Goal: Information Seeking & Learning: Learn about a topic

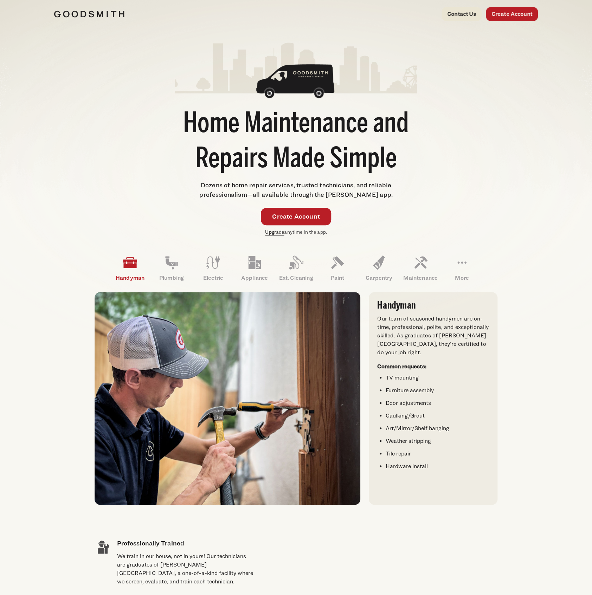
click at [269, 234] on link "Upgrade" at bounding box center [274, 232] width 19 height 6
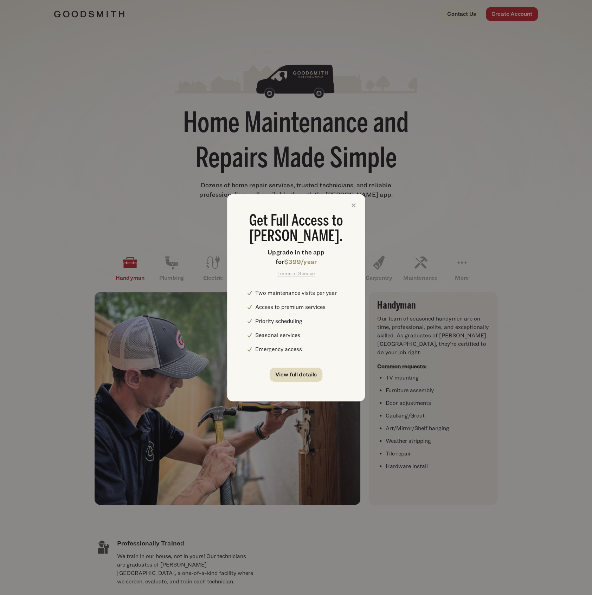
click at [289, 372] on link "View full details" at bounding box center [296, 375] width 53 height 14
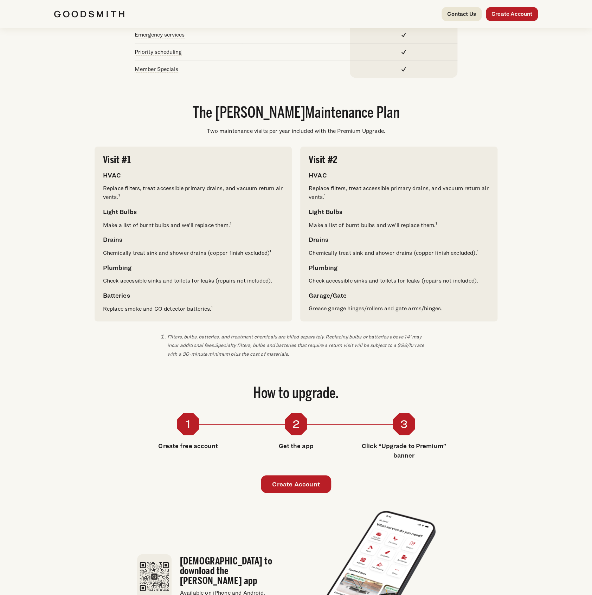
scroll to position [328, 0]
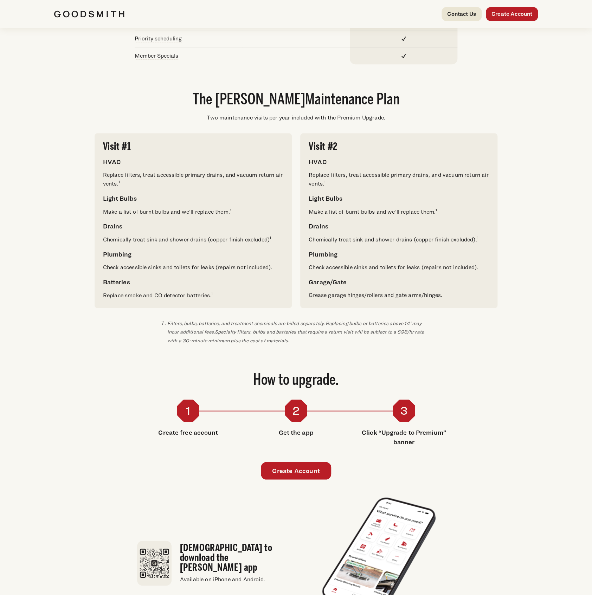
click at [100, 266] on div "Visit #1 HVAC Replace filters, treat accessible primary drains, and vacuum retu…" at bounding box center [193, 220] width 197 height 175
drag, startPoint x: 100, startPoint y: 266, endPoint x: 207, endPoint y: 268, distance: 106.6
click at [208, 269] on div "Visit #1 HVAC Replace filters, treat accessible primary drains, and vacuum retu…" at bounding box center [193, 220] width 197 height 175
copy p "Check accessible sinks and toilets for leaks"
